Goal: Information Seeking & Learning: Find specific fact

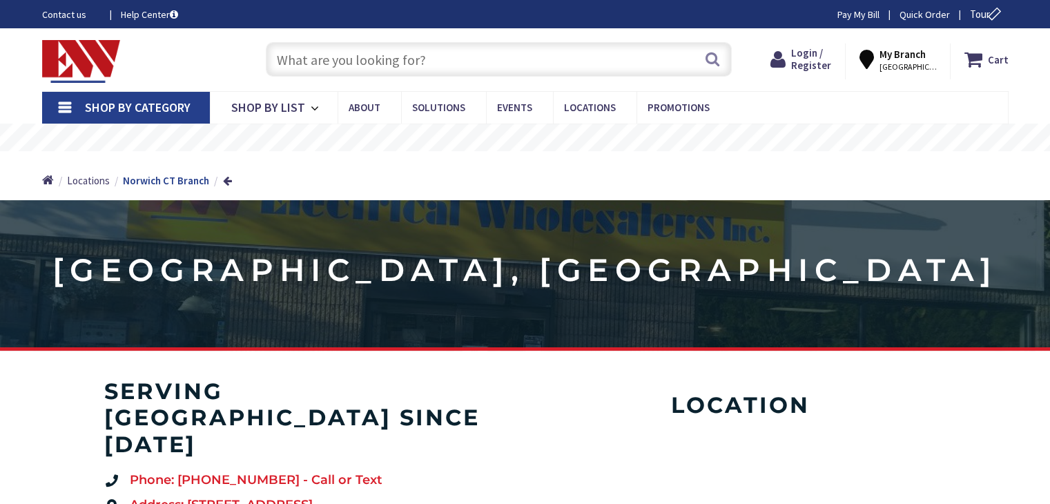
click at [325, 61] on input "text" at bounding box center [499, 59] width 466 height 35
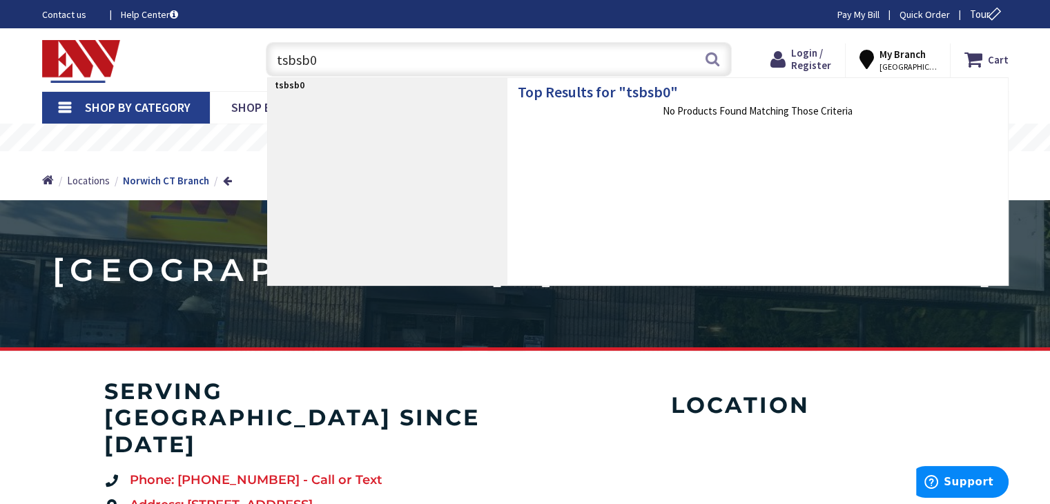
type input "tsbsb05"
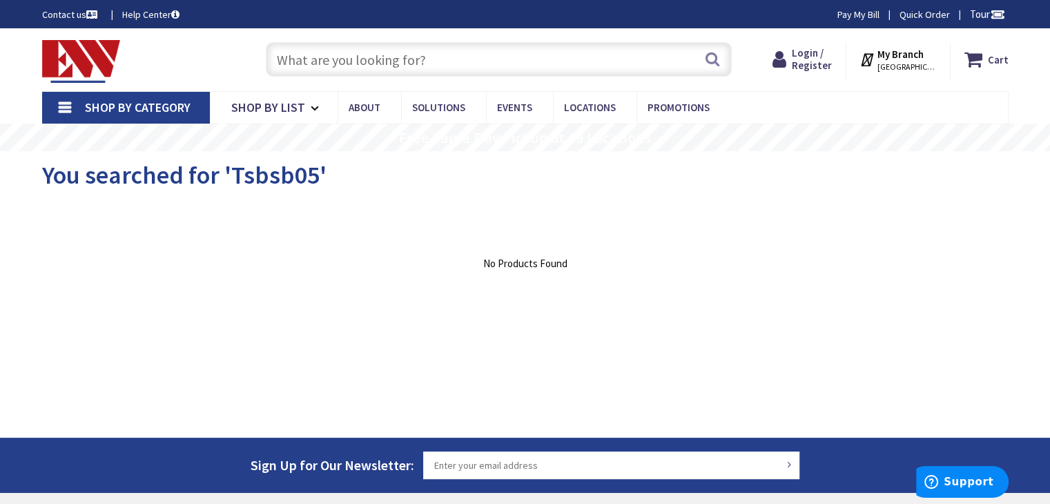
click at [325, 61] on input "text" at bounding box center [499, 59] width 466 height 35
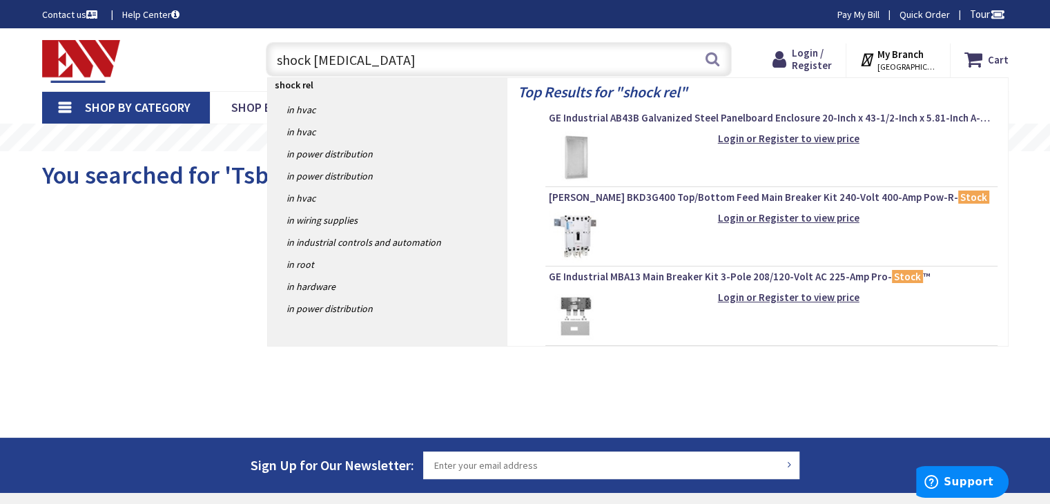
type input "shock relay"
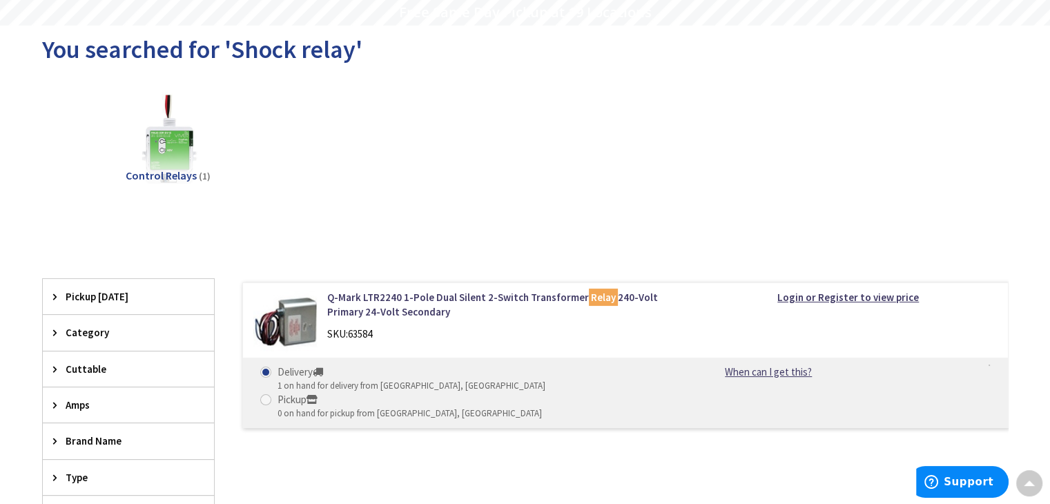
scroll to position [116, 0]
